Goal: Information Seeking & Learning: Find specific fact

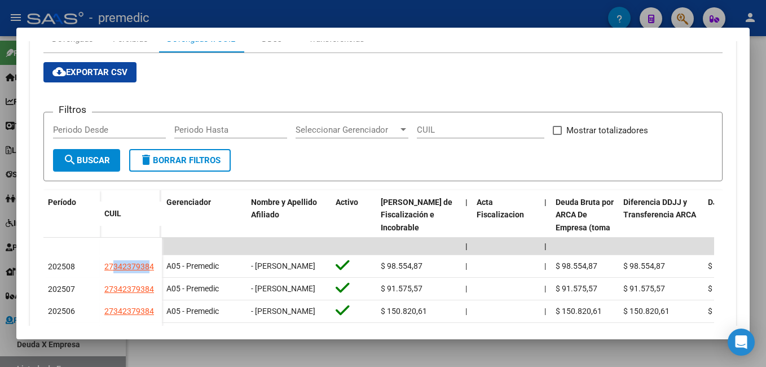
scroll to position [113, 0]
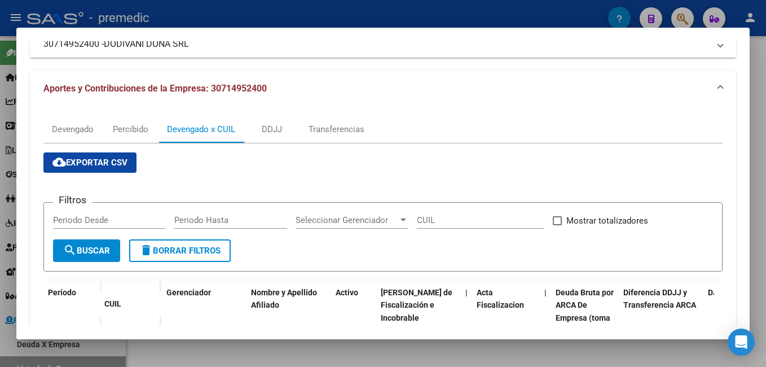
drag, startPoint x: 8, startPoint y: 256, endPoint x: 27, endPoint y: 251, distance: 19.3
click at [11, 211] on div at bounding box center [383, 183] width 766 height 367
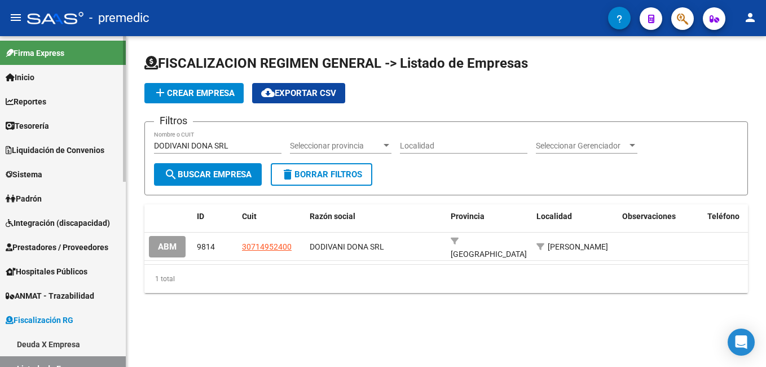
drag, startPoint x: 59, startPoint y: 169, endPoint x: 63, endPoint y: 164, distance: 6.1
click at [59, 211] on link "Deuda X Empresa" at bounding box center [63, 344] width 126 height 24
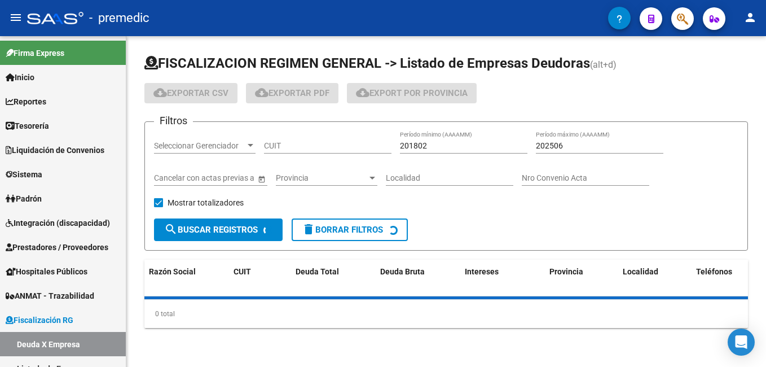
drag, startPoint x: 263, startPoint y: 136, endPoint x: 285, endPoint y: 152, distance: 26.6
click at [263, 136] on app-drop-down-list "Seleccionar Gerenciador Seleccionar Gerenciador" at bounding box center [209, 147] width 110 height 32
click at [301, 148] on input "CUIT" at bounding box center [327, 146] width 127 height 10
paste input "30-71792830-6"
type input "30-71792830-6"
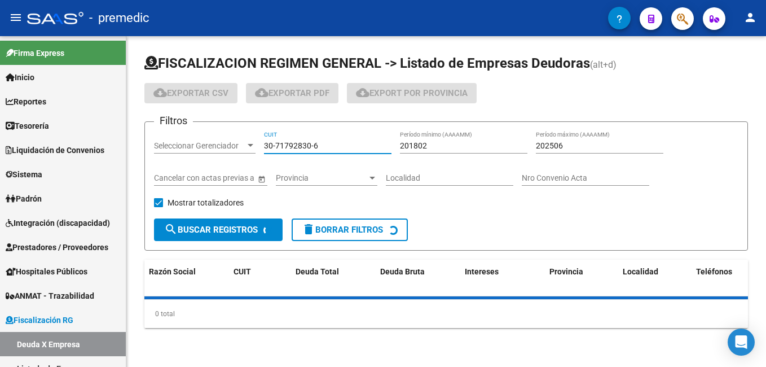
drag, startPoint x: 250, startPoint y: 214, endPoint x: 252, endPoint y: 224, distance: 9.7
click at [252, 211] on div "Filtros Seleccionar Gerenciador Seleccionar Gerenciador 30-71792830-6 CUIT 2018…" at bounding box center [446, 174] width 584 height 87
click at [240, 211] on span "search Buscar Registros" at bounding box center [211, 229] width 94 height 10
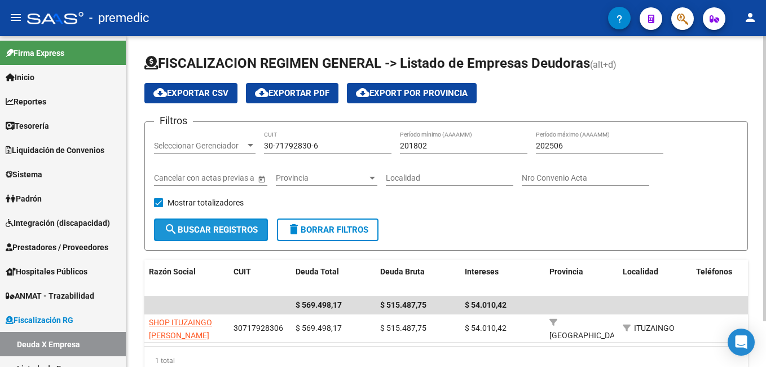
click at [205, 211] on span "search Buscar Registros" at bounding box center [211, 229] width 94 height 10
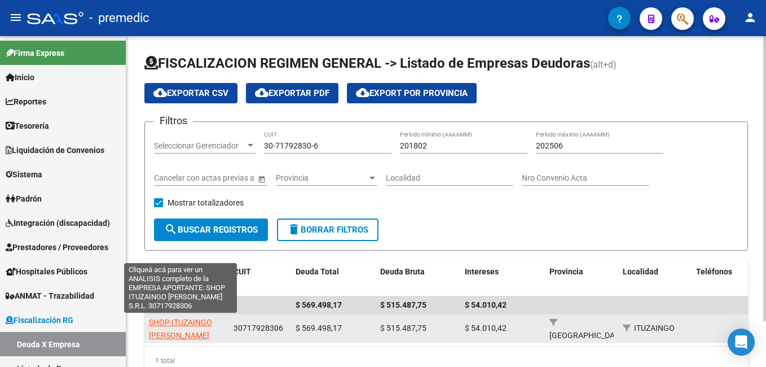
click at [209, 211] on span "SHOP ITUZAINGO [PERSON_NAME] S.R.L." at bounding box center [180, 334] width 63 height 35
type textarea "30717928306"
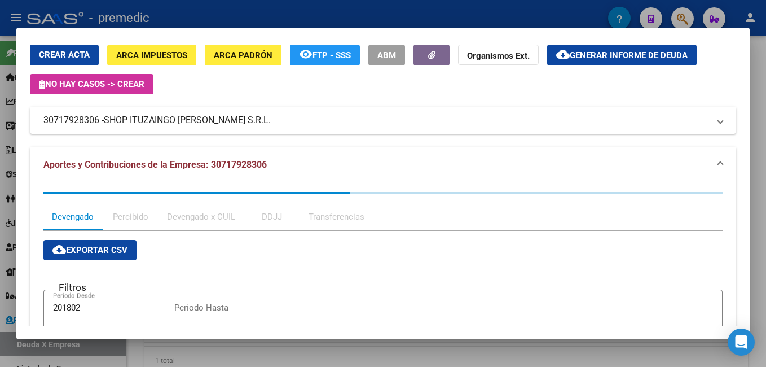
scroll to position [169, 0]
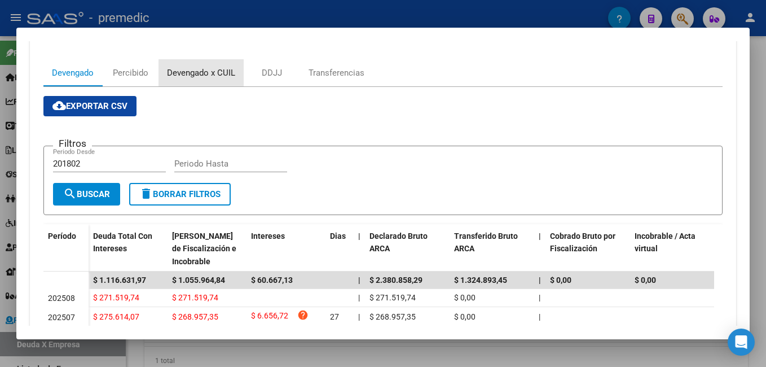
click at [195, 80] on div "Devengado x CUIL" at bounding box center [200, 72] width 85 height 27
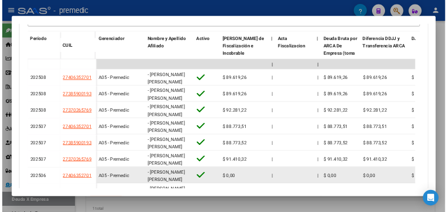
scroll to position [2, 0]
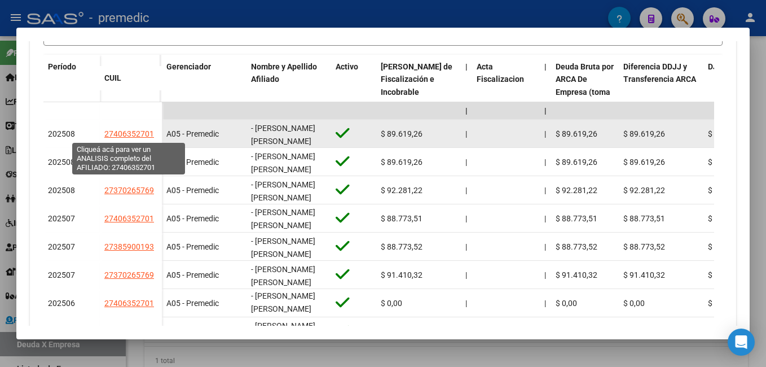
drag, startPoint x: 113, startPoint y: 139, endPoint x: 148, endPoint y: 138, distance: 35.5
click at [148, 138] on app-link-go-to "27406352701" at bounding box center [129, 133] width 50 height 13
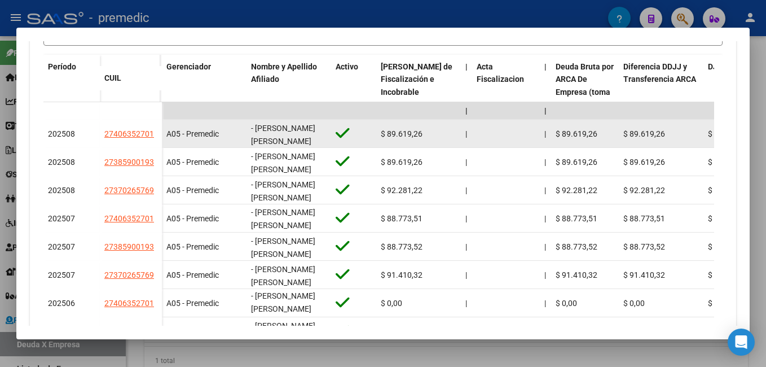
copy span "40635270"
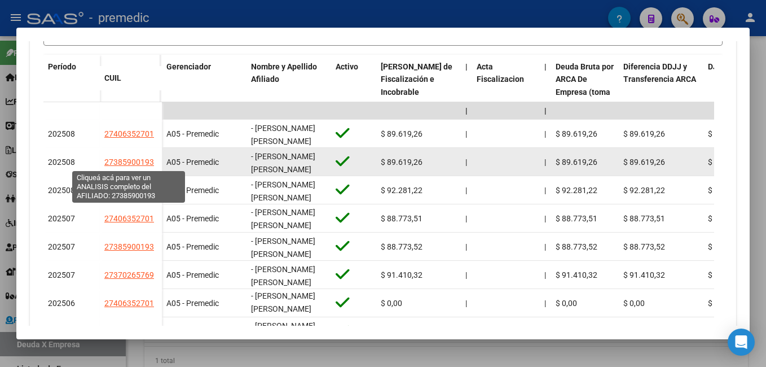
drag, startPoint x: 114, startPoint y: 165, endPoint x: 147, endPoint y: 169, distance: 32.3
click at [147, 168] on app-link-go-to "27385900193" at bounding box center [129, 162] width 50 height 13
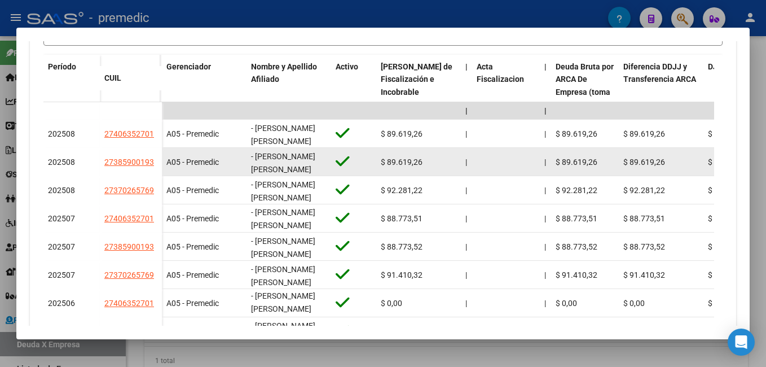
copy span "38590019"
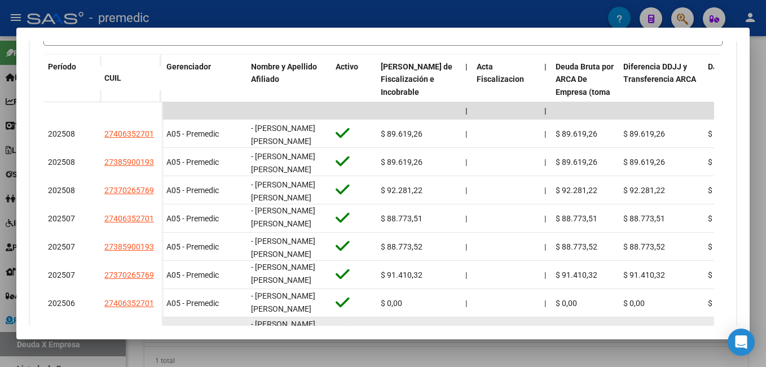
scroll to position [0, 0]
